Goal: Task Accomplishment & Management: Use online tool/utility

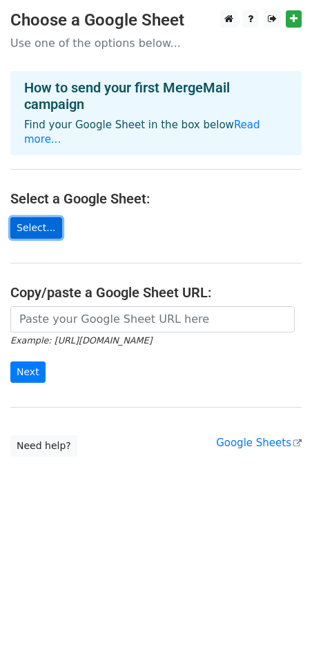
click at [29, 218] on link "Select..." at bounding box center [36, 227] width 52 height 21
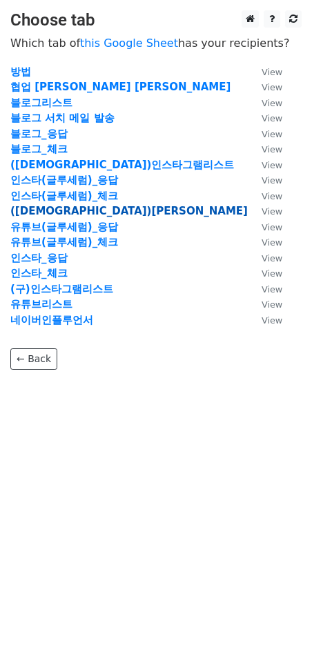
click at [68, 210] on strong "([DEMOGRAPHIC_DATA])[PERSON_NAME]" at bounding box center [128, 211] width 237 height 12
click at [53, 215] on strong "([DEMOGRAPHIC_DATA])[PERSON_NAME]" at bounding box center [128, 211] width 237 height 12
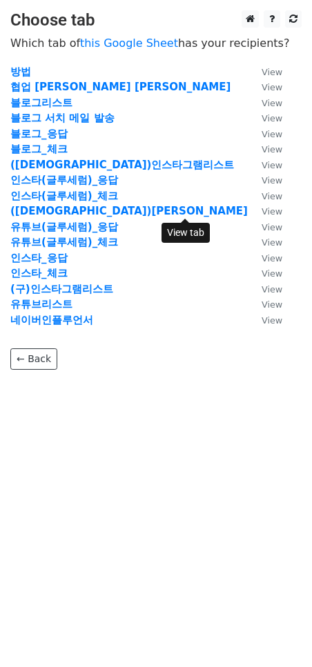
click at [261, 212] on small "View" at bounding box center [271, 211] width 21 height 10
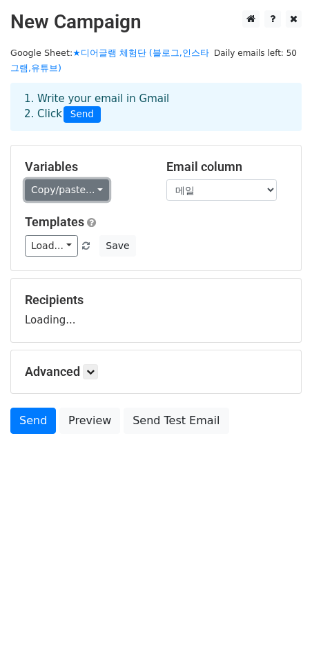
click at [77, 188] on link "Copy/paste..." at bounding box center [67, 189] width 84 height 21
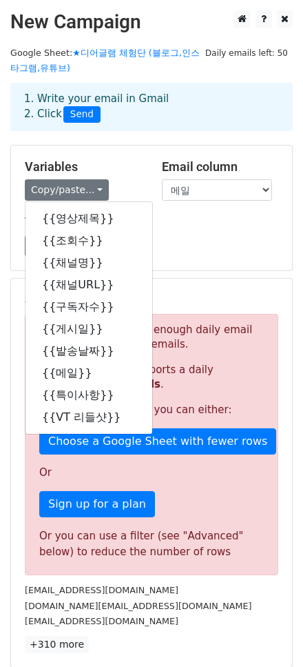
click at [127, 188] on div "Copy/paste... {{영상제목}} {{조회수}} {{채널명}} {{채널URL}} {{구독자수}} {{게시일}} {{발송날짜}} {{메일…" at bounding box center [83, 189] width 117 height 21
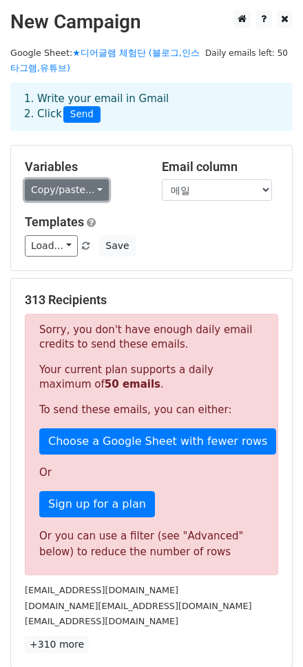
click at [68, 192] on link "Copy/paste..." at bounding box center [67, 189] width 84 height 21
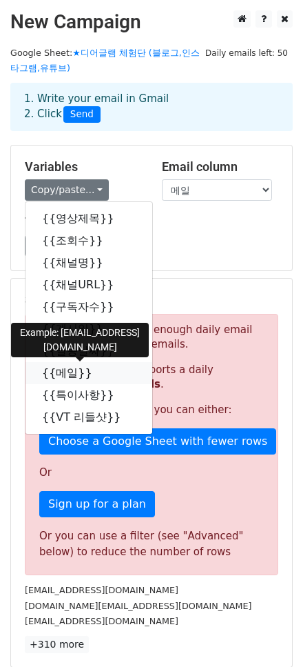
click at [77, 376] on link "{{메일}}" at bounding box center [89, 373] width 127 height 22
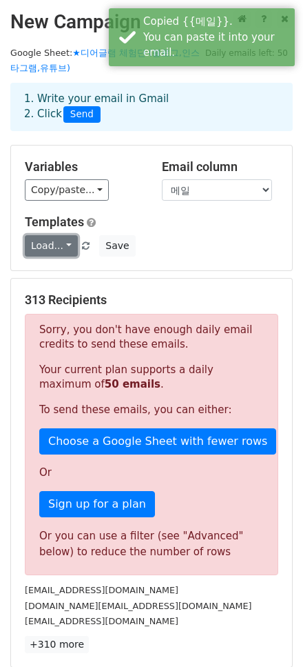
click at [58, 248] on link "Load..." at bounding box center [51, 245] width 53 height 21
click at [245, 177] on div "Email column 영상제목 조회수 채널명 채널URL 구독자수 게시일 발송날짜 메일 특이사항 VT 리들샷" at bounding box center [220, 180] width 137 height 42
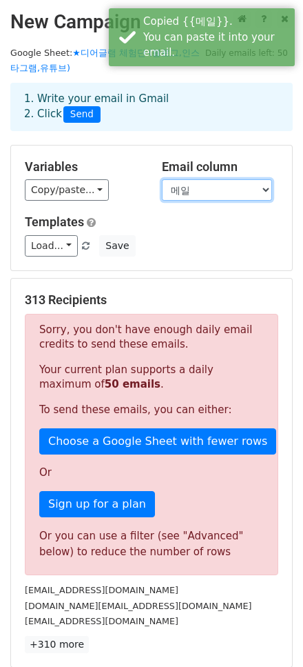
click at [230, 188] on select "영상제목 조회수 채널명 채널URL 구독자수 게시일 발송날짜 메일 특이사항 VT 리들샷" at bounding box center [217, 189] width 110 height 21
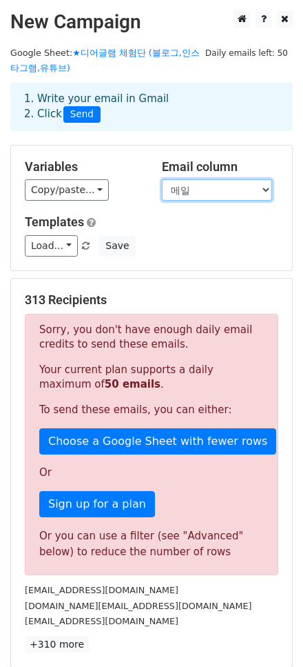
click at [162, 179] on select "영상제목 조회수 채널명 채널URL 구독자수 게시일 발송날짜 메일 특이사항 VT 리들샷" at bounding box center [217, 189] width 110 height 21
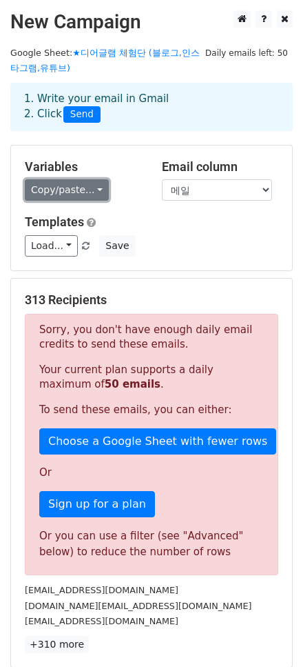
click at [74, 188] on link "Copy/paste..." at bounding box center [67, 189] width 84 height 21
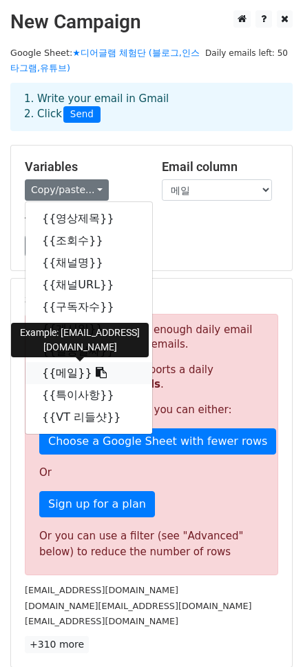
click at [96, 367] on icon at bounding box center [101, 372] width 11 height 11
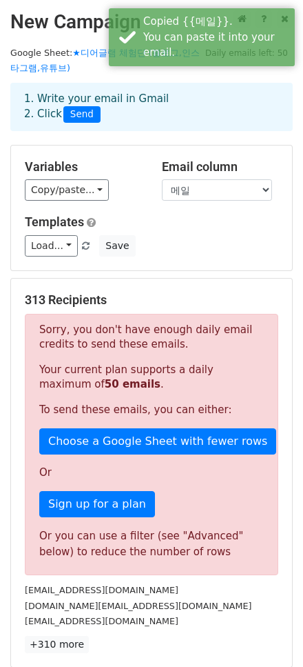
click at [65, 200] on div "Variables Copy/paste... {{영상제목}} {{조회수}} {{채널명}} {{채널URL}} {{구독자수}} {{게시일}} {{발…" at bounding box center [82, 180] width 137 height 42
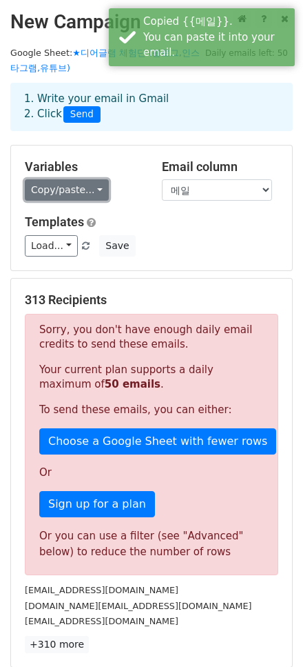
click at [63, 197] on link "Copy/paste..." at bounding box center [67, 189] width 84 height 21
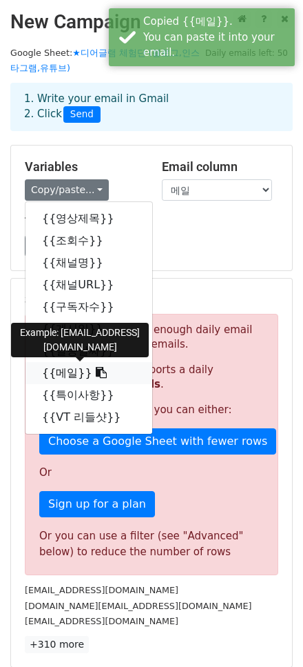
click at [63, 366] on link "{{메일}}" at bounding box center [89, 373] width 127 height 22
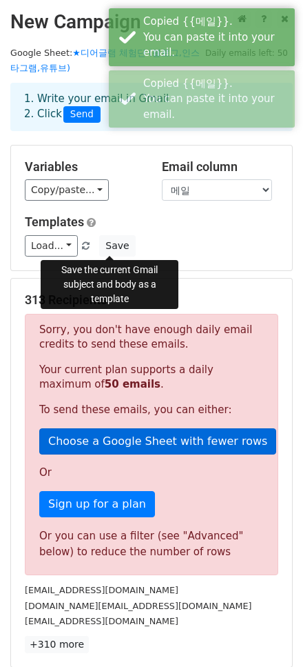
scroll to position [203, 0]
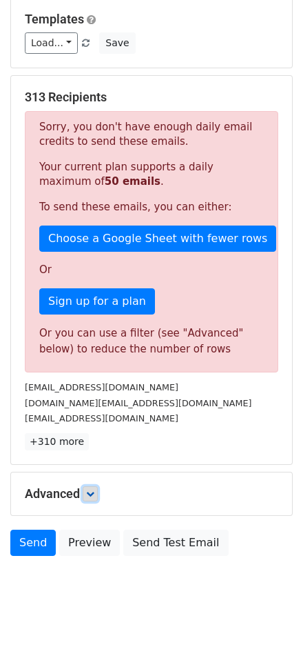
click at [93, 492] on icon at bounding box center [90, 493] width 8 height 8
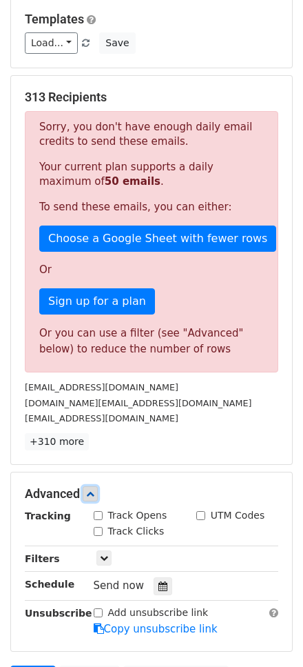
click at [90, 486] on link at bounding box center [90, 493] width 15 height 15
